Goal: Task Accomplishment & Management: Manage account settings

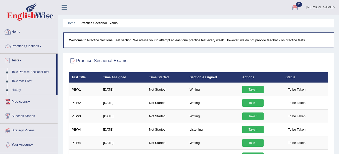
click at [19, 30] on link "Home" at bounding box center [28, 31] width 57 height 13
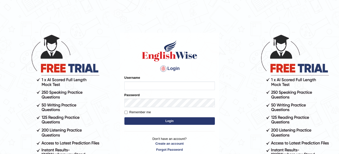
type input "khoderchamma_parramatta"
click at [171, 121] on button "Login" at bounding box center [169, 121] width 91 height 8
